Goal: Task Accomplishment & Management: Use online tool/utility

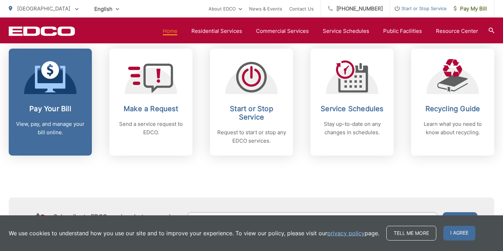
scroll to position [300, 0]
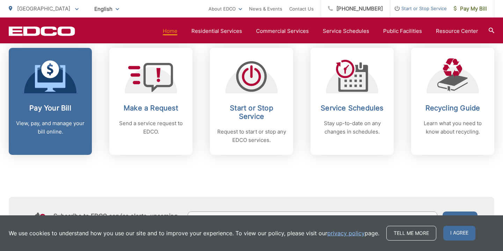
click at [64, 121] on p "View, pay, and manage your bill online." at bounding box center [50, 127] width 69 height 17
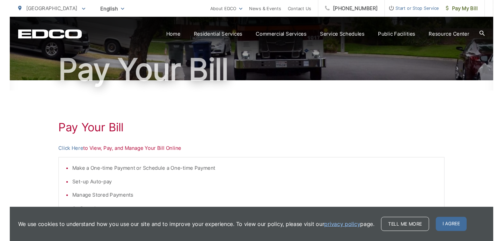
scroll to position [58, 0]
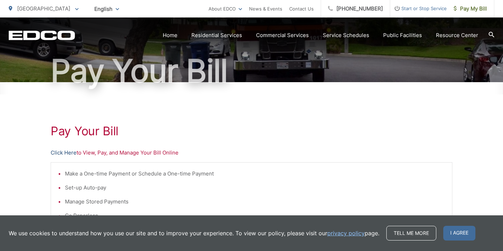
click at [67, 155] on link "Click Here" at bounding box center [64, 153] width 26 height 8
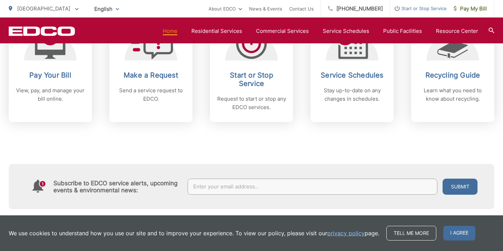
scroll to position [328, 0]
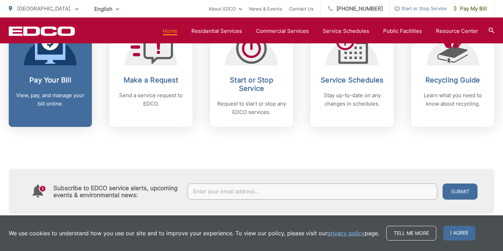
click at [55, 104] on p "View, pay, and manage your bill online." at bounding box center [50, 99] width 69 height 17
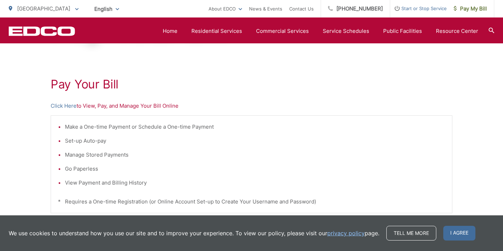
scroll to position [103, 0]
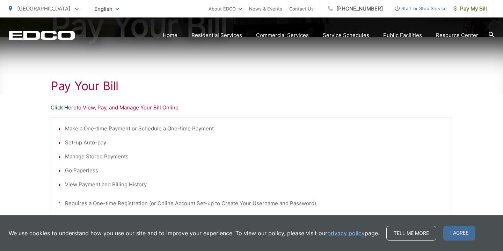
click at [68, 107] on link "Click Here" at bounding box center [64, 107] width 26 height 8
